Goal: Task Accomplishment & Management: Manage account settings

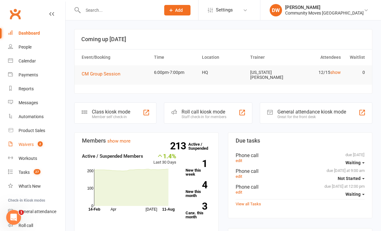
click at [27, 144] on div "Waivers" at bounding box center [26, 144] width 15 height 5
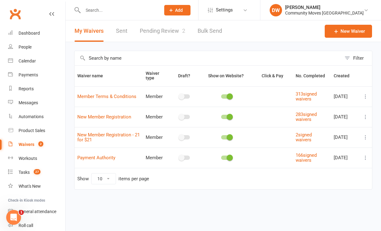
click at [141, 32] on link "Pending Review 2" at bounding box center [163, 30] width 46 height 21
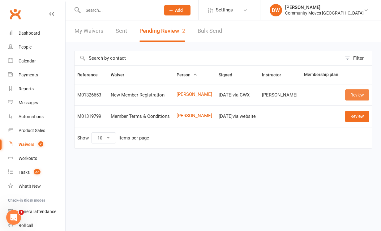
click at [359, 94] on link "Review" at bounding box center [358, 94] width 24 height 11
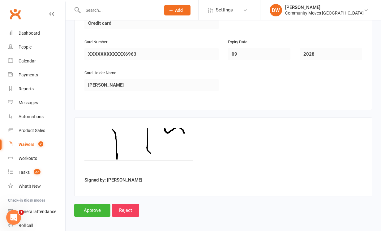
scroll to position [688, 0]
click at [85, 204] on input "Approve" at bounding box center [92, 210] width 36 height 13
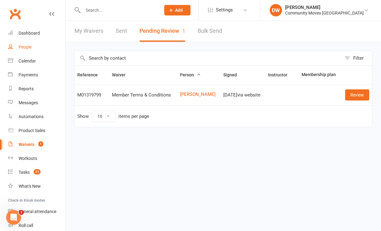
click at [26, 46] on div "People" at bounding box center [25, 47] width 13 height 5
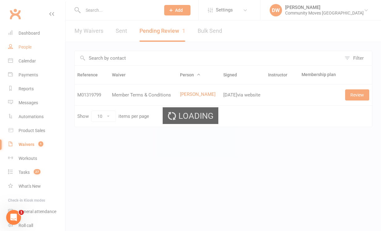
select select "100"
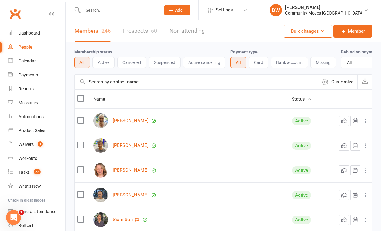
click at [90, 12] on input "text" at bounding box center [118, 10] width 75 height 9
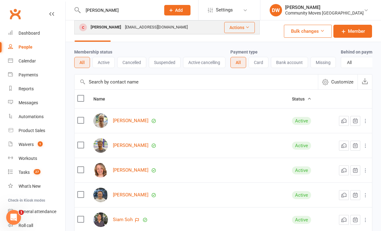
type input "[PERSON_NAME]"
click at [98, 26] on div "[PERSON_NAME]" at bounding box center [106, 27] width 34 height 9
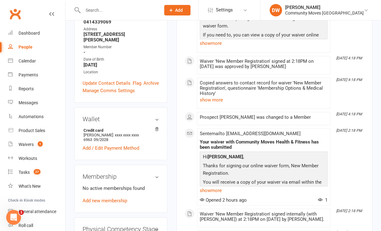
scroll to position [148, 0]
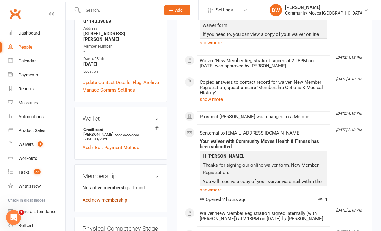
click at [110, 198] on link "Add new membership" at bounding box center [105, 201] width 45 height 6
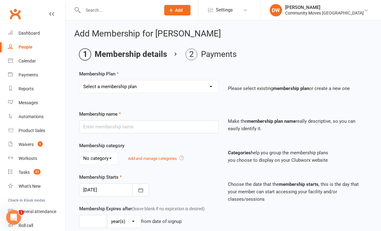
select select "21"
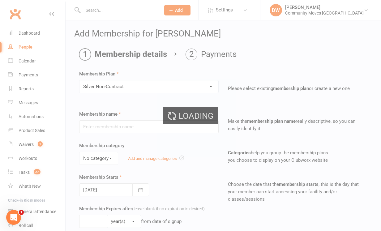
type input "Silver Non-Contract"
select select "0"
type input "0"
type input "3"
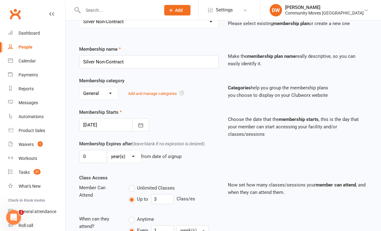
scroll to position [67, 0]
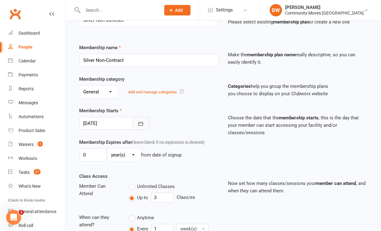
click at [140, 125] on icon "button" at bounding box center [141, 124] width 6 height 6
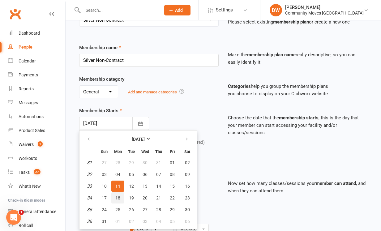
click at [116, 197] on span "18" at bounding box center [117, 198] width 5 height 5
type input "[DATE]"
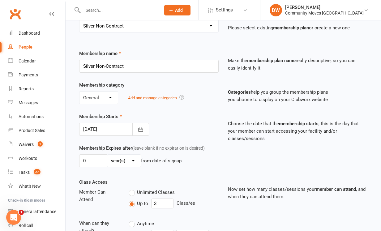
scroll to position [61, 0]
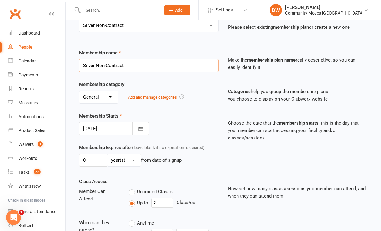
click at [150, 67] on input "Silver Non-Contract" at bounding box center [149, 65] width 140 height 13
select select "25"
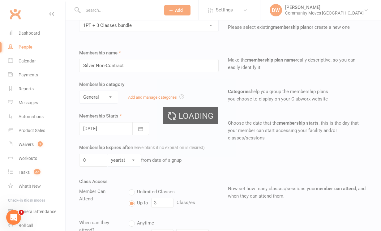
type input "1PT + 3 Classes bundle"
select select "2"
type input "4"
type input "0"
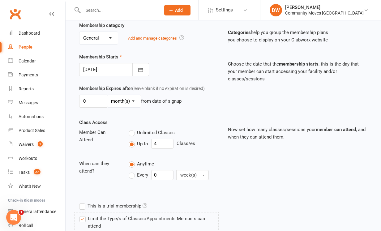
scroll to position [117, 0]
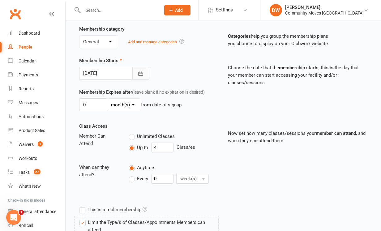
click at [142, 71] on icon "button" at bounding box center [141, 74] width 6 height 6
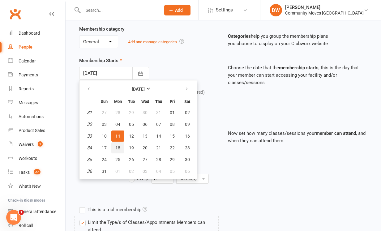
click at [118, 150] on span "18" at bounding box center [117, 148] width 5 height 5
type input "[DATE]"
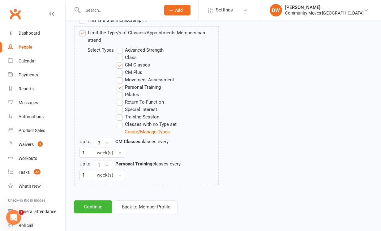
scroll to position [311, 0]
click at [94, 203] on button "Continue" at bounding box center [93, 207] width 38 height 13
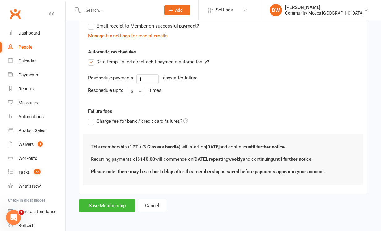
scroll to position [199, 0]
click at [111, 201] on button "Save Membership" at bounding box center [107, 205] width 56 height 13
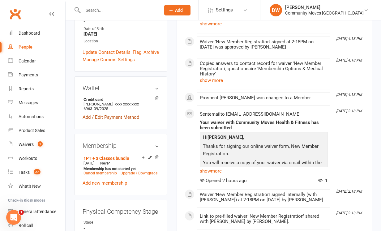
scroll to position [189, 0]
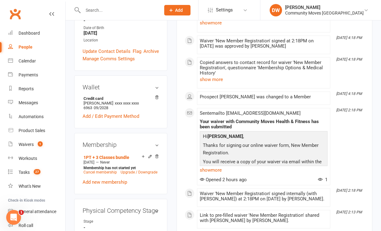
click at [95, 200] on div "Physical Competency Stage edit Stage -" at bounding box center [120, 221] width 93 height 45
click at [148, 208] on link "edit" at bounding box center [147, 210] width 7 height 5
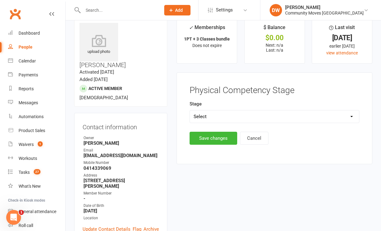
scroll to position [9, 0]
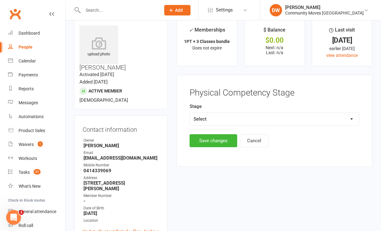
select select "Foundation"
click at [216, 141] on button "Save changes" at bounding box center [214, 140] width 48 height 13
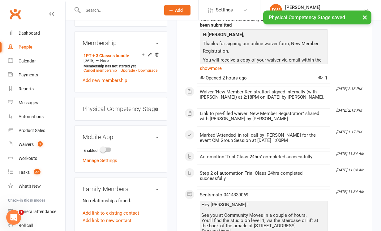
scroll to position [294, 0]
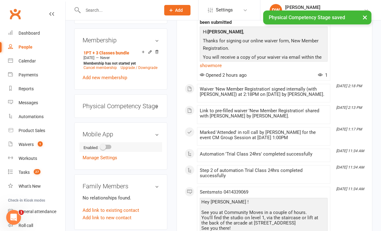
click at [111, 145] on div at bounding box center [106, 147] width 11 height 4
click at [101, 146] on input "checkbox" at bounding box center [101, 146] width 0 height 0
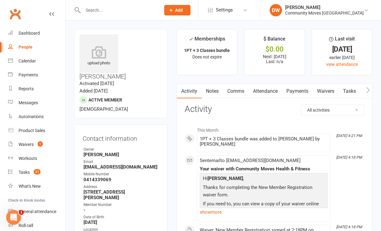
scroll to position [0, 0]
click at [28, 61] on div "Calendar" at bounding box center [27, 61] width 17 height 5
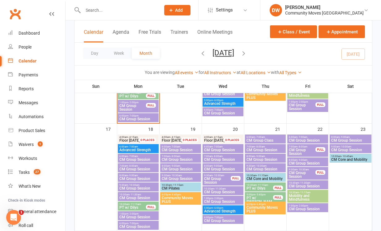
scroll to position [330, 0]
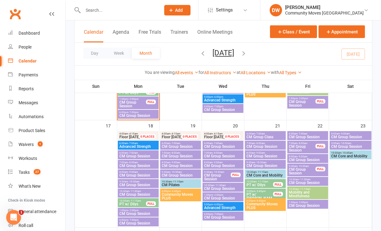
click at [139, 204] on span "PT w/ Dilys" at bounding box center [132, 205] width 27 height 4
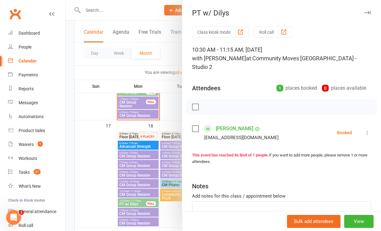
click at [368, 130] on icon at bounding box center [368, 133] width 6 height 6
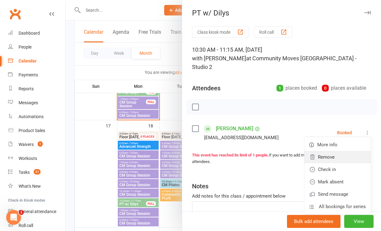
click at [333, 151] on link "Remove" at bounding box center [338, 157] width 67 height 12
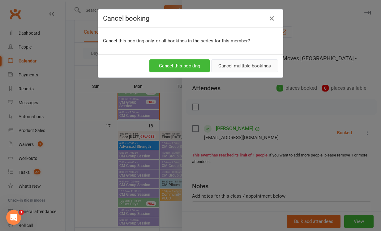
click at [242, 65] on button "Cancel multiple bookings" at bounding box center [244, 65] width 67 height 13
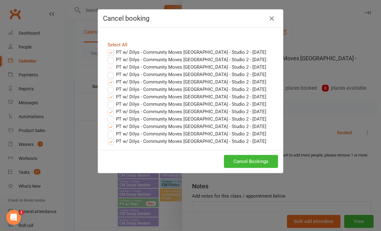
click at [112, 45] on link "Select All" at bounding box center [118, 45] width 20 height 6
click at [111, 53] on label "PT w/ Dilys - Community Moves [GEOGRAPHIC_DATA] - Studio 2 - [DATE]" at bounding box center [187, 52] width 159 height 7
click at [107, 49] on input "PT w/ Dilys - Community Moves [GEOGRAPHIC_DATA] - Studio 2 - [DATE]" at bounding box center [105, 49] width 4 height 0
click at [112, 61] on label "PT w/ Dilys - Community Moves [GEOGRAPHIC_DATA] - Studio 2 - [DATE]" at bounding box center [187, 59] width 159 height 7
click at [107, 56] on input "PT w/ Dilys - Community Moves [GEOGRAPHIC_DATA] - Studio 2 - [DATE]" at bounding box center [105, 56] width 4 height 0
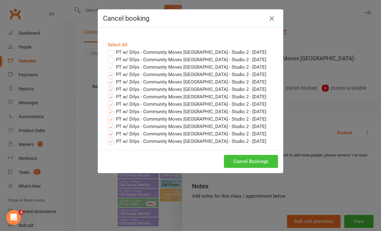
click at [251, 160] on button "Cancel Bookings" at bounding box center [251, 161] width 54 height 13
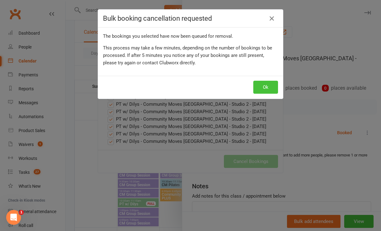
click at [269, 87] on button "Ok" at bounding box center [266, 87] width 25 height 13
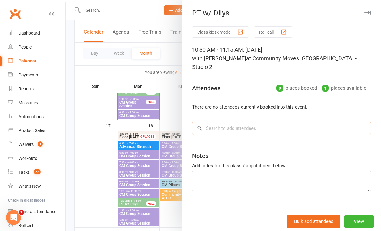
click at [214, 122] on input "search" at bounding box center [281, 128] width 179 height 13
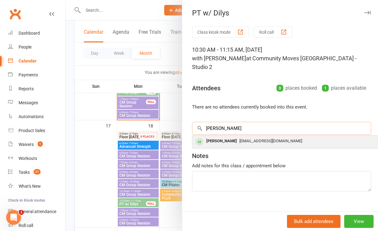
type input "[PERSON_NAME]"
click at [216, 137] on div "[PERSON_NAME]" at bounding box center [222, 141] width 36 height 9
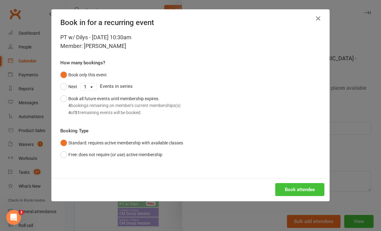
click at [304, 188] on button "Book attendee" at bounding box center [300, 189] width 49 height 13
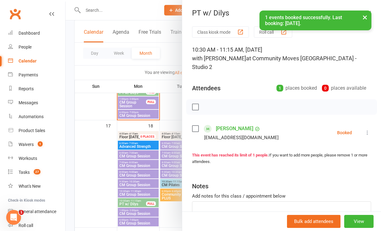
click at [367, 18] on button "×" at bounding box center [365, 17] width 11 height 13
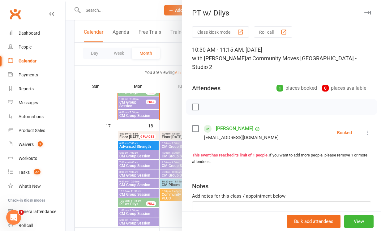
click at [369, 11] on icon "button" at bounding box center [368, 13] width 7 height 4
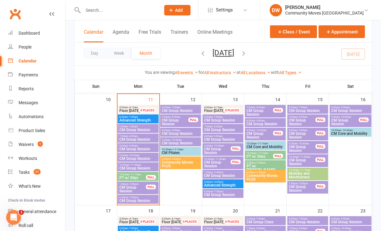
scroll to position [242, 0]
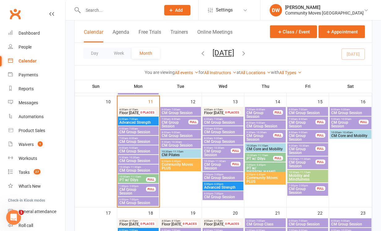
click at [136, 177] on span "- 11:15am" at bounding box center [135, 177] width 11 height 3
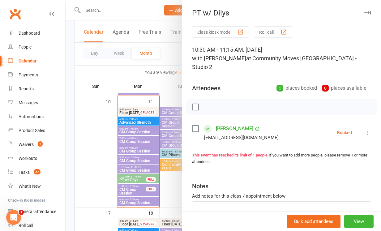
click at [195, 126] on label at bounding box center [195, 129] width 6 height 6
click at [208, 104] on icon "button" at bounding box center [209, 107] width 7 height 7
click at [126, 192] on div at bounding box center [224, 115] width 316 height 231
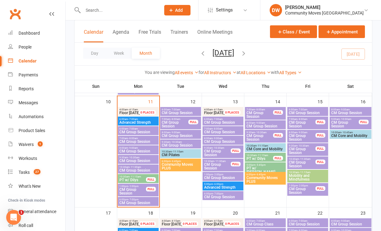
click at [126, 192] on span "CM Group Session" at bounding box center [132, 191] width 27 height 7
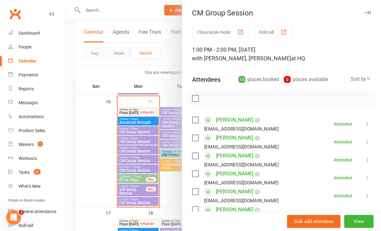
click at [364, 11] on button "button" at bounding box center [367, 12] width 7 height 7
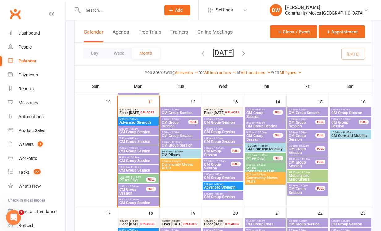
click at [138, 202] on span "CM Group Session" at bounding box center [138, 203] width 38 height 4
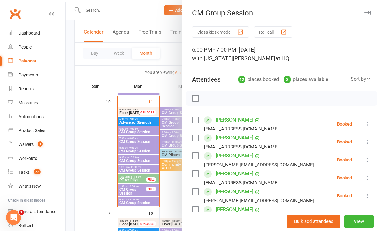
click at [368, 11] on icon "button" at bounding box center [368, 13] width 7 height 4
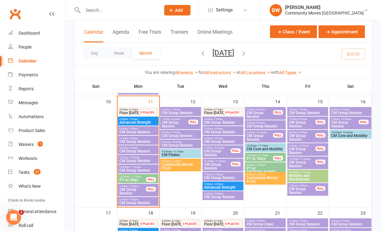
click at [308, 112] on span "CM Group Session" at bounding box center [308, 113] width 38 height 4
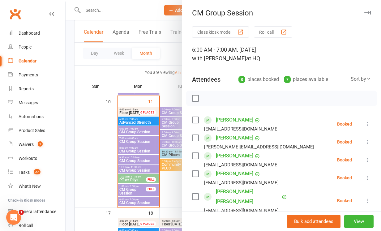
click at [367, 11] on button "button" at bounding box center [367, 12] width 7 height 7
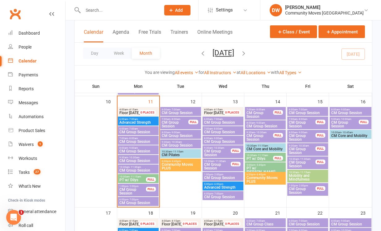
click at [307, 122] on span "CM Group Session" at bounding box center [302, 124] width 27 height 7
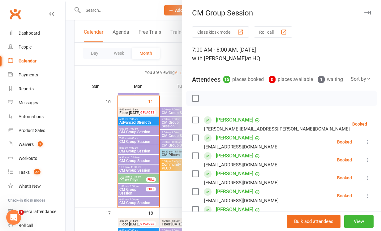
scroll to position [0, 0]
click at [368, 10] on button "button" at bounding box center [367, 12] width 7 height 7
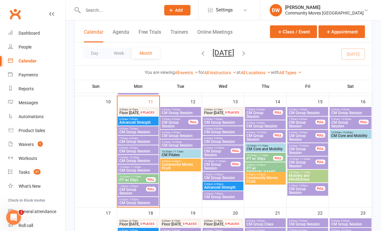
click at [304, 136] on span "CM Group Session" at bounding box center [302, 137] width 27 height 7
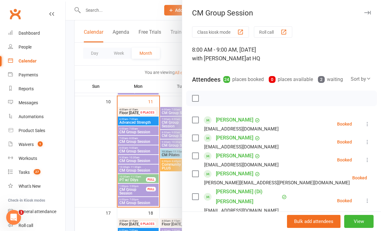
click at [369, 11] on icon "button" at bounding box center [368, 13] width 7 height 4
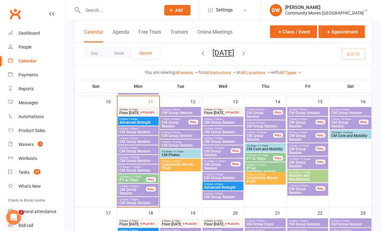
click at [300, 121] on span "CM Group Session" at bounding box center [302, 124] width 27 height 7
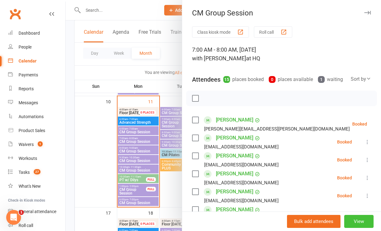
click at [355, 218] on button "View" at bounding box center [359, 221] width 29 height 13
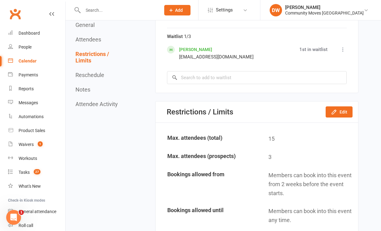
scroll to position [717, 0]
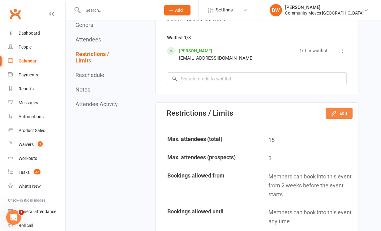
click at [334, 110] on icon "button" at bounding box center [334, 113] width 6 height 6
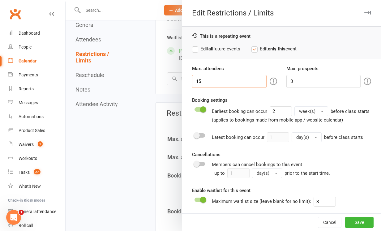
click at [211, 76] on input "15" at bounding box center [229, 81] width 75 height 13
click at [209, 79] on input "15" at bounding box center [229, 81] width 75 height 13
type input "18"
click at [362, 222] on button "Save" at bounding box center [360, 222] width 28 height 11
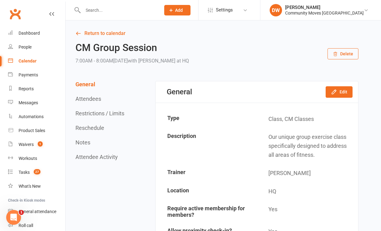
scroll to position [0, 0]
click at [30, 58] on link "Calendar" at bounding box center [36, 61] width 57 height 14
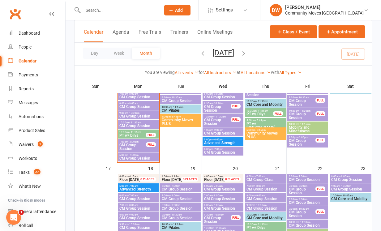
scroll to position [225, 0]
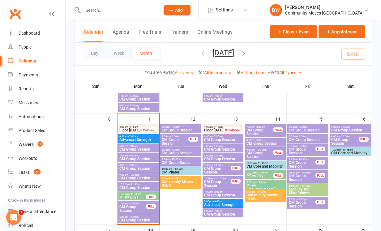
click at [312, 136] on span "7:00am - 8:00am" at bounding box center [308, 136] width 38 height 3
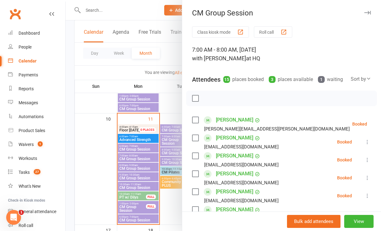
click at [368, 12] on icon "button" at bounding box center [368, 13] width 7 height 4
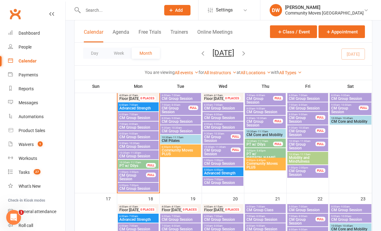
scroll to position [255, 0]
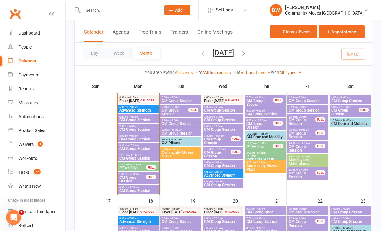
click at [308, 108] on span "- 8:00am" at bounding box center [303, 107] width 10 height 3
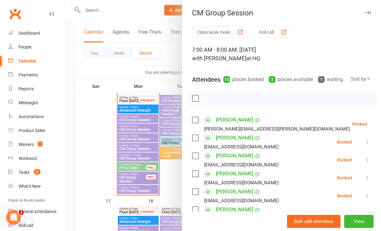
scroll to position [0, 0]
click at [367, 11] on icon "button" at bounding box center [368, 13] width 7 height 4
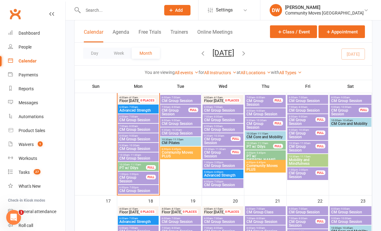
click at [307, 161] on span "Mobility and Mindfulness" at bounding box center [308, 161] width 38 height 7
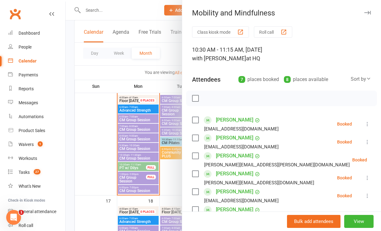
click at [368, 12] on icon "button" at bounding box center [368, 13] width 7 height 4
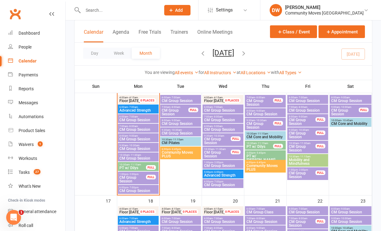
click at [99, 12] on input "text" at bounding box center [118, 10] width 75 height 9
type input "[PERSON_NAME]"
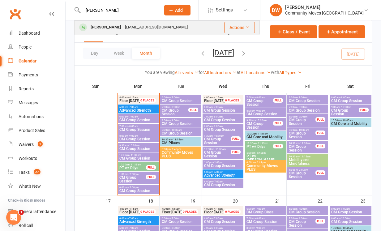
click at [107, 27] on div "[PERSON_NAME]" at bounding box center [106, 27] width 34 height 9
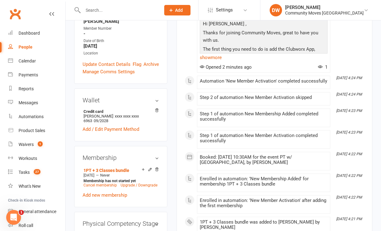
scroll to position [177, 0]
click at [17, 61] on link "Calendar" at bounding box center [36, 61] width 57 height 14
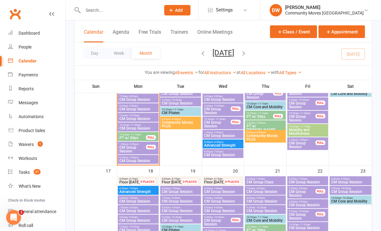
scroll to position [290, 0]
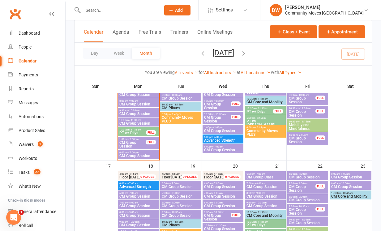
click at [130, 147] on span "CM Group Session" at bounding box center [132, 144] width 27 height 7
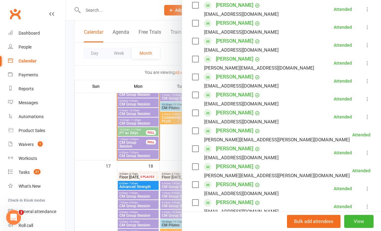
scroll to position [151, 0]
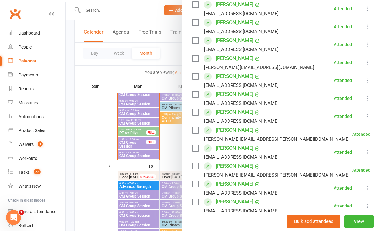
click at [105, 146] on div at bounding box center [224, 115] width 316 height 231
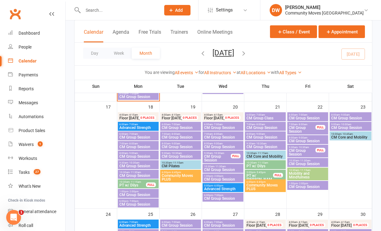
scroll to position [349, 0]
click at [133, 195] on span "CM Group Session" at bounding box center [138, 195] width 38 height 4
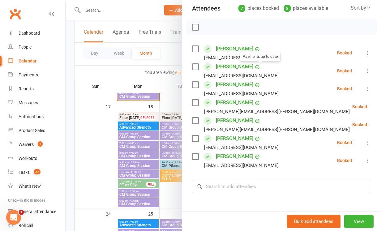
scroll to position [72, 0]
click at [119, 54] on div at bounding box center [224, 115] width 316 height 231
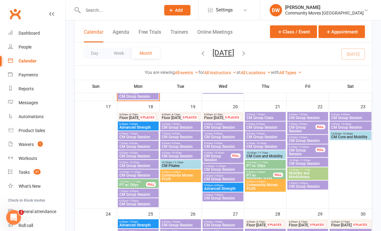
click at [119, 54] on button "Week" at bounding box center [119, 53] width 26 height 11
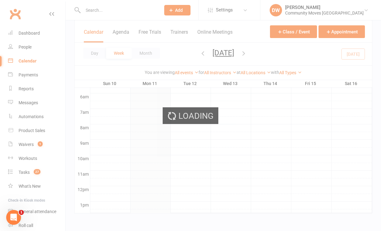
scroll to position [0, 0]
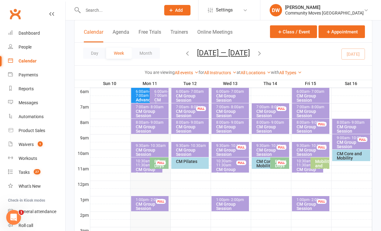
click at [263, 54] on icon "button" at bounding box center [259, 53] width 7 height 7
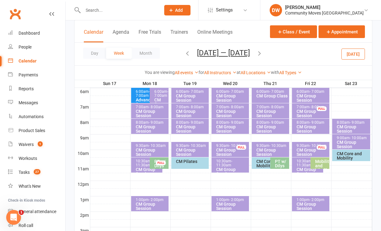
click at [148, 207] on div "CM Group Session" at bounding box center [152, 206] width 32 height 9
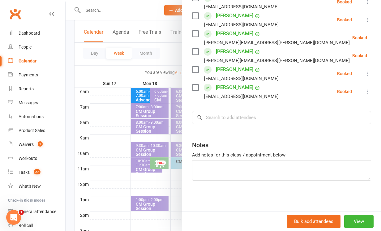
scroll to position [140, 0]
click at [225, 116] on input "search" at bounding box center [281, 117] width 179 height 13
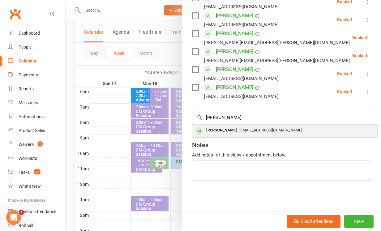
type input "Mcgee"
click at [227, 129] on div "[PERSON_NAME]" at bounding box center [222, 130] width 36 height 9
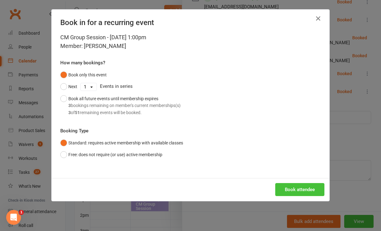
click at [296, 189] on button "Book attendee" at bounding box center [300, 189] width 49 height 13
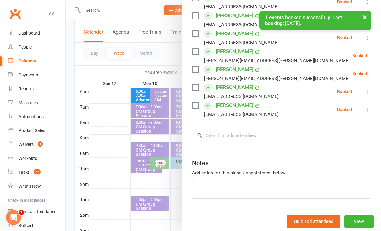
click at [119, 182] on div at bounding box center [224, 115] width 316 height 231
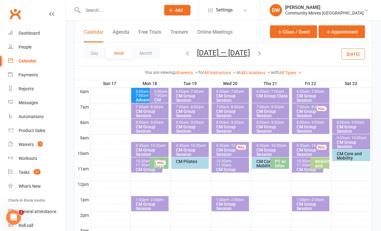
click at [230, 206] on div "CM Group Session" at bounding box center [232, 206] width 32 height 9
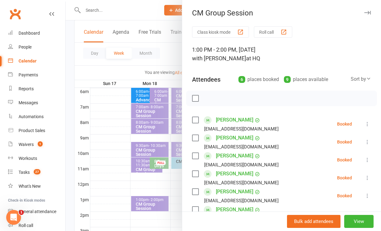
click at [107, 204] on div at bounding box center [224, 115] width 316 height 231
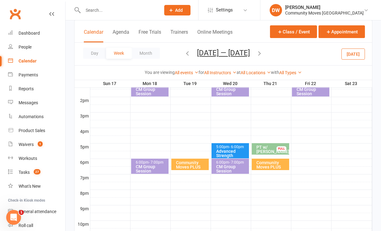
scroll to position [250, 0]
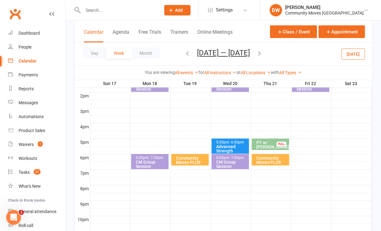
click at [230, 161] on div "CM Group Session" at bounding box center [232, 164] width 32 height 9
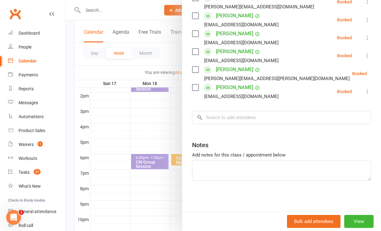
scroll to position [158, 0]
click at [223, 123] on input "search" at bounding box center [281, 117] width 179 height 13
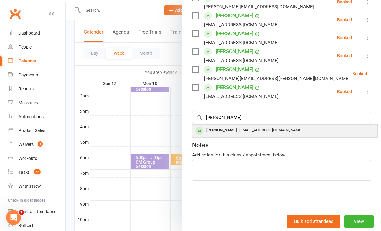
type input "[PERSON_NAME]"
click at [226, 132] on div "[PERSON_NAME]" at bounding box center [222, 130] width 36 height 9
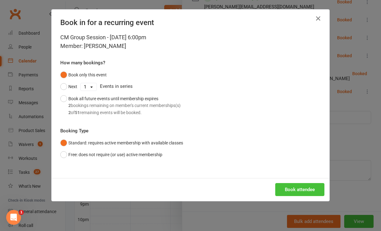
click at [301, 190] on button "Book attendee" at bounding box center [300, 189] width 49 height 13
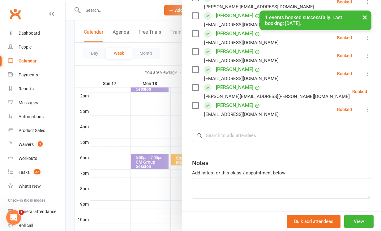
click at [139, 207] on div at bounding box center [224, 115] width 316 height 231
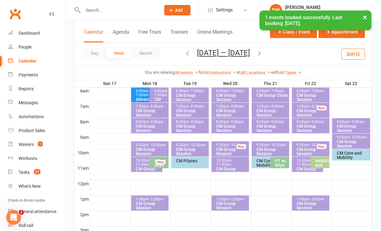
scroll to position [134, 0]
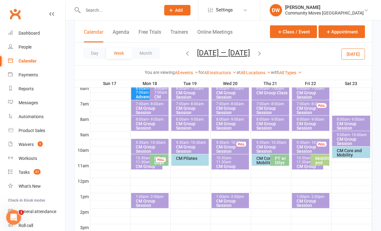
click at [316, 199] on div "CM Group Session" at bounding box center [313, 203] width 32 height 9
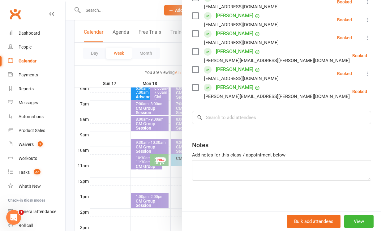
scroll to position [176, 0]
click at [246, 115] on input "search" at bounding box center [281, 117] width 179 height 13
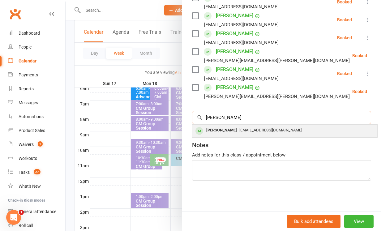
type input "[PERSON_NAME]"
click at [254, 133] on span "[EMAIL_ADDRESS][DOMAIN_NAME]" at bounding box center [271, 130] width 63 height 5
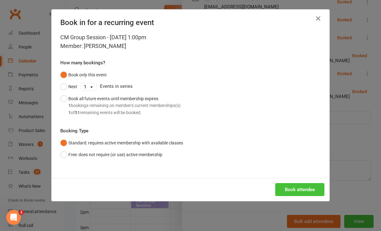
click at [298, 188] on button "Book attendee" at bounding box center [300, 189] width 49 height 13
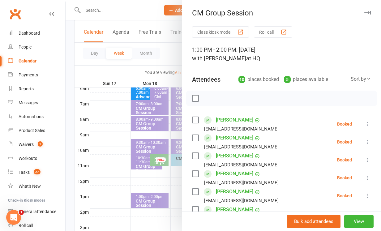
scroll to position [0, 0]
click at [369, 11] on icon "button" at bounding box center [368, 13] width 7 height 4
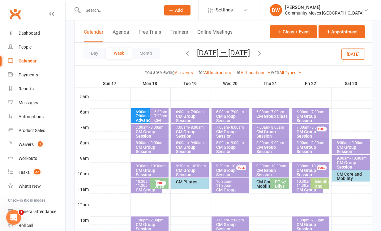
scroll to position [107, 0]
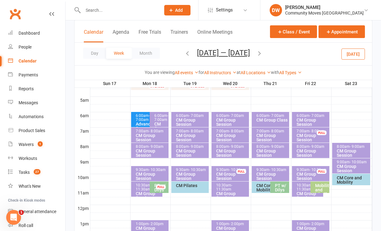
click at [312, 135] on div "CM Group Session" at bounding box center [313, 137] width 32 height 9
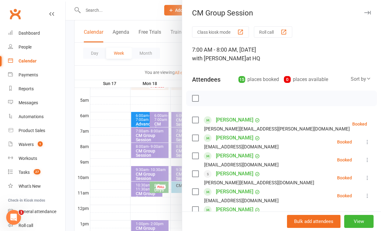
click at [366, 12] on icon "button" at bounding box center [368, 13] width 7 height 4
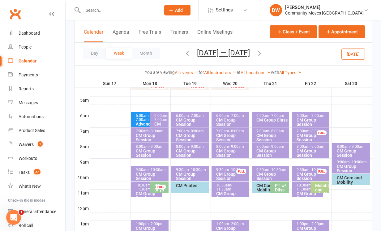
click at [305, 136] on div "CM Group Session" at bounding box center [313, 137] width 32 height 9
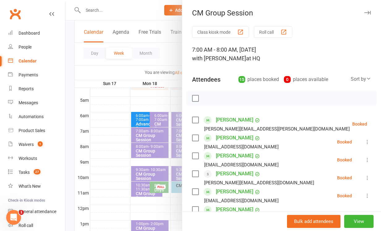
scroll to position [0, 0]
click at [368, 11] on icon "button" at bounding box center [368, 13] width 7 height 4
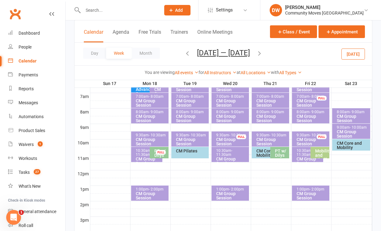
scroll to position [142, 0]
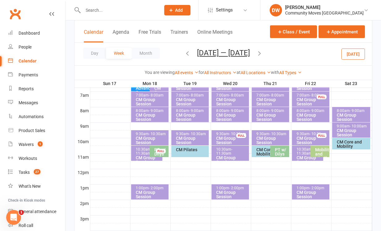
click at [280, 155] on div "PT w/ Dilys" at bounding box center [281, 152] width 13 height 9
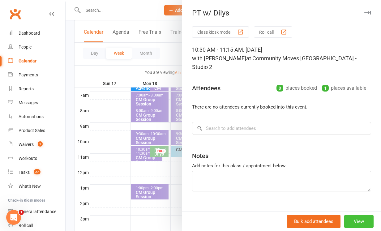
click at [363, 224] on button "View" at bounding box center [359, 221] width 29 height 13
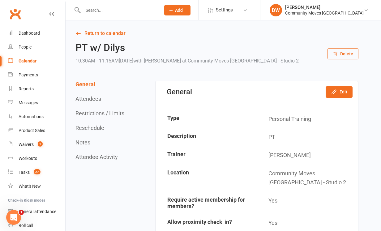
click at [344, 52] on button "Delete" at bounding box center [343, 53] width 31 height 11
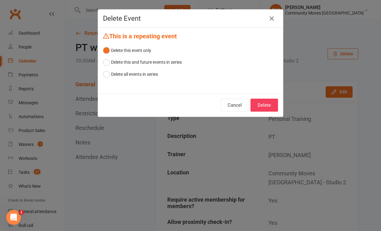
click at [103, 61] on div "This is a repeating event Delete this event only Delete this and future events …" at bounding box center [190, 61] width 185 height 66
click at [109, 62] on button "Delete this and future events in series" at bounding box center [142, 62] width 79 height 12
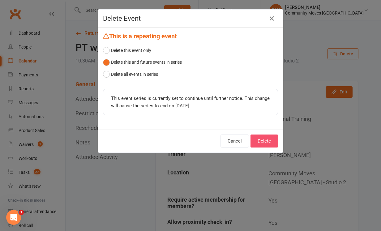
click at [264, 139] on button "Delete" at bounding box center [265, 141] width 28 height 13
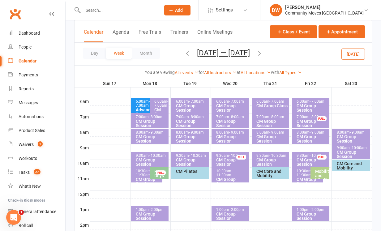
scroll to position [121, 0]
click at [149, 211] on span "- 2:00pm" at bounding box center [156, 209] width 15 height 4
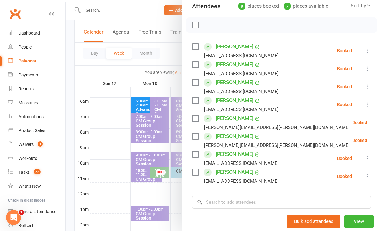
scroll to position [74, 0]
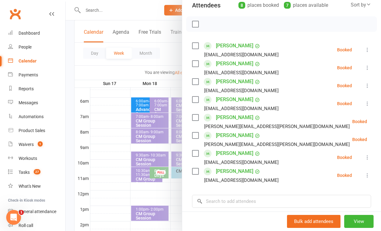
click at [227, 100] on link "[PERSON_NAME]" at bounding box center [234, 100] width 37 height 10
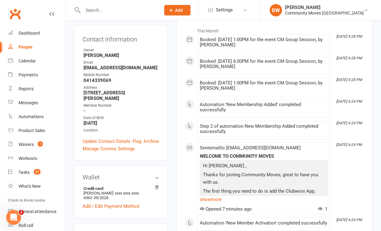
scroll to position [102, 0]
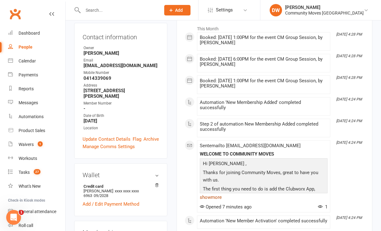
click at [216, 193] on link "show more" at bounding box center [264, 197] width 128 height 9
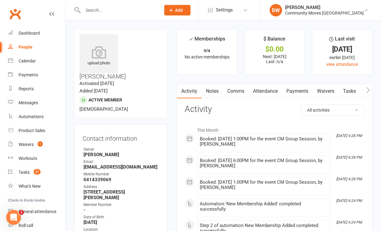
scroll to position [0, 0]
drag, startPoint x: 124, startPoint y: 37, endPoint x: 145, endPoint y: 43, distance: 22.0
copy h3 "[PERSON_NAME]"
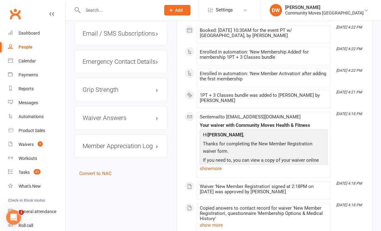
scroll to position [588, 0]
